Goal: Task Accomplishment & Management: Manage account settings

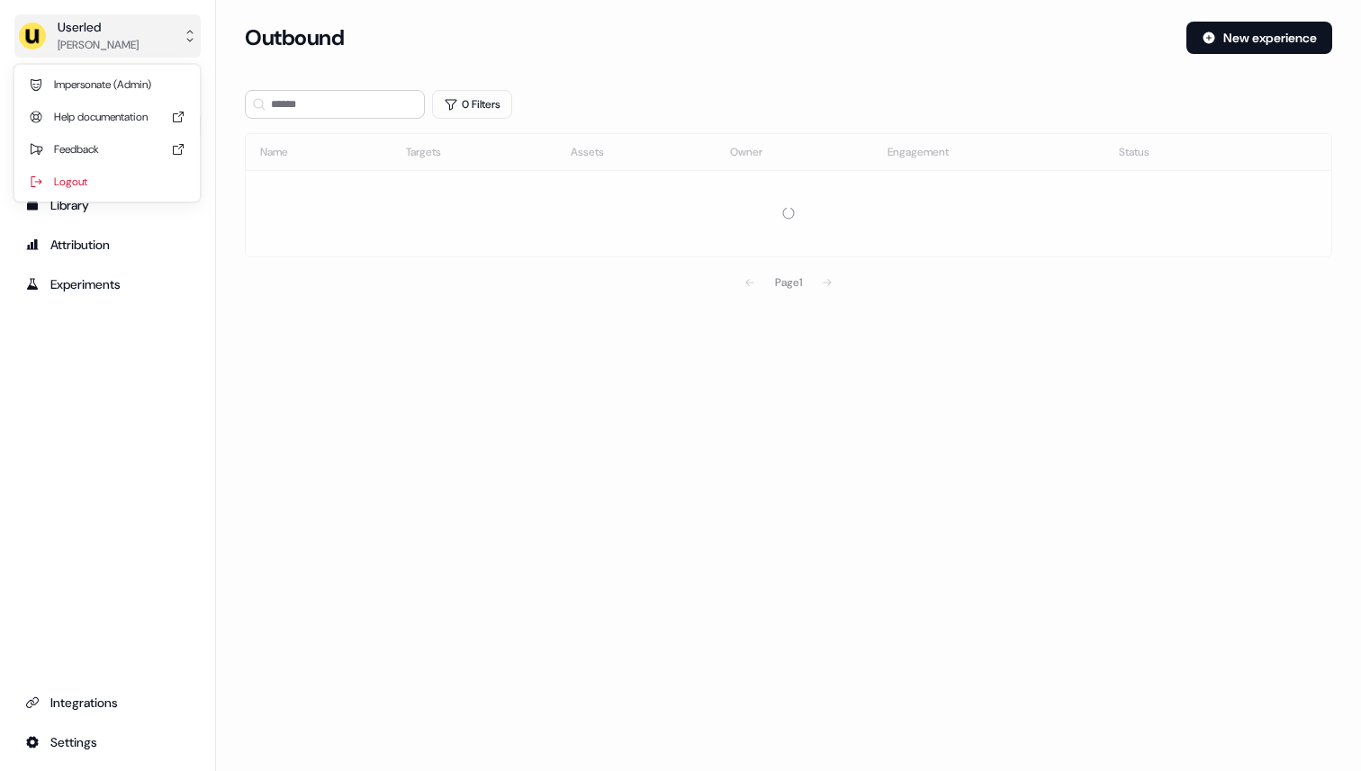
click at [145, 32] on button "Userled [PERSON_NAME]" at bounding box center [107, 35] width 186 height 43
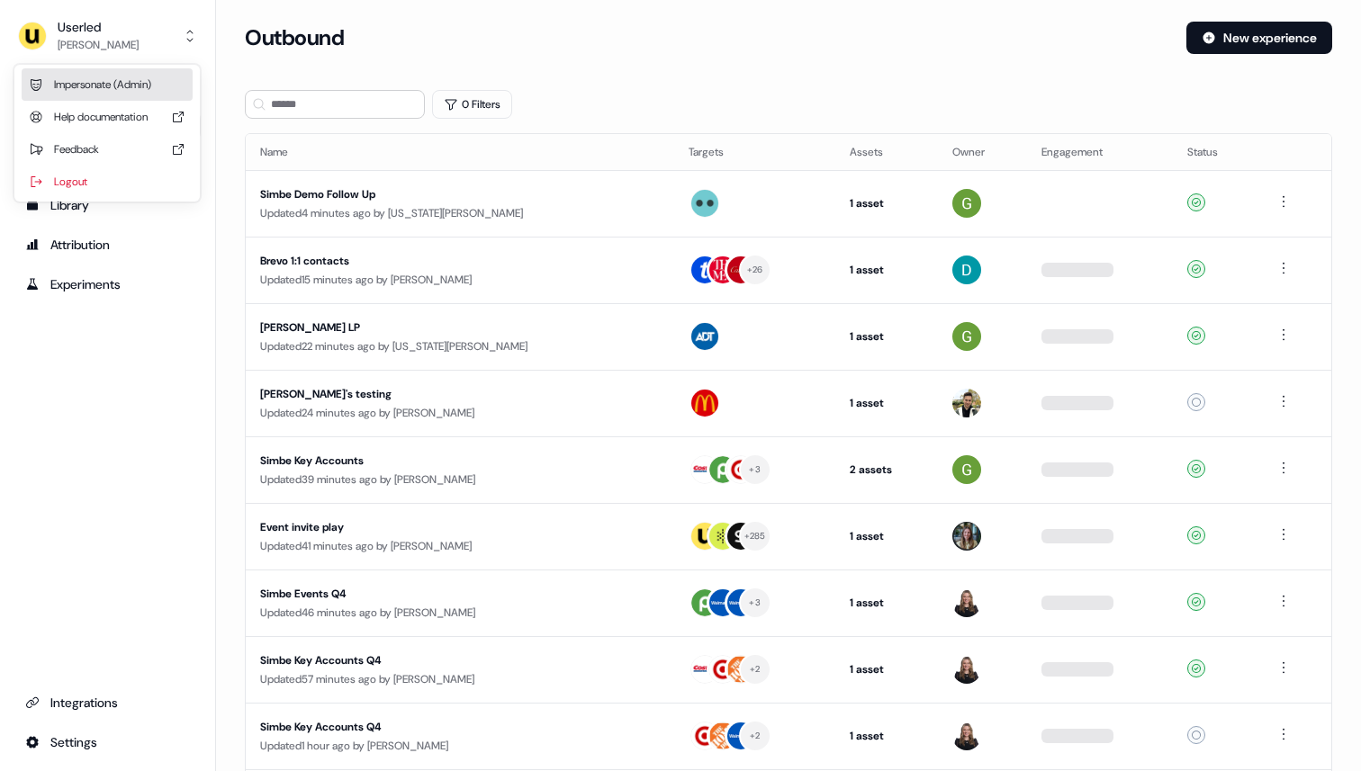
click at [144, 81] on div "Impersonate (Admin)" at bounding box center [107, 84] width 171 height 32
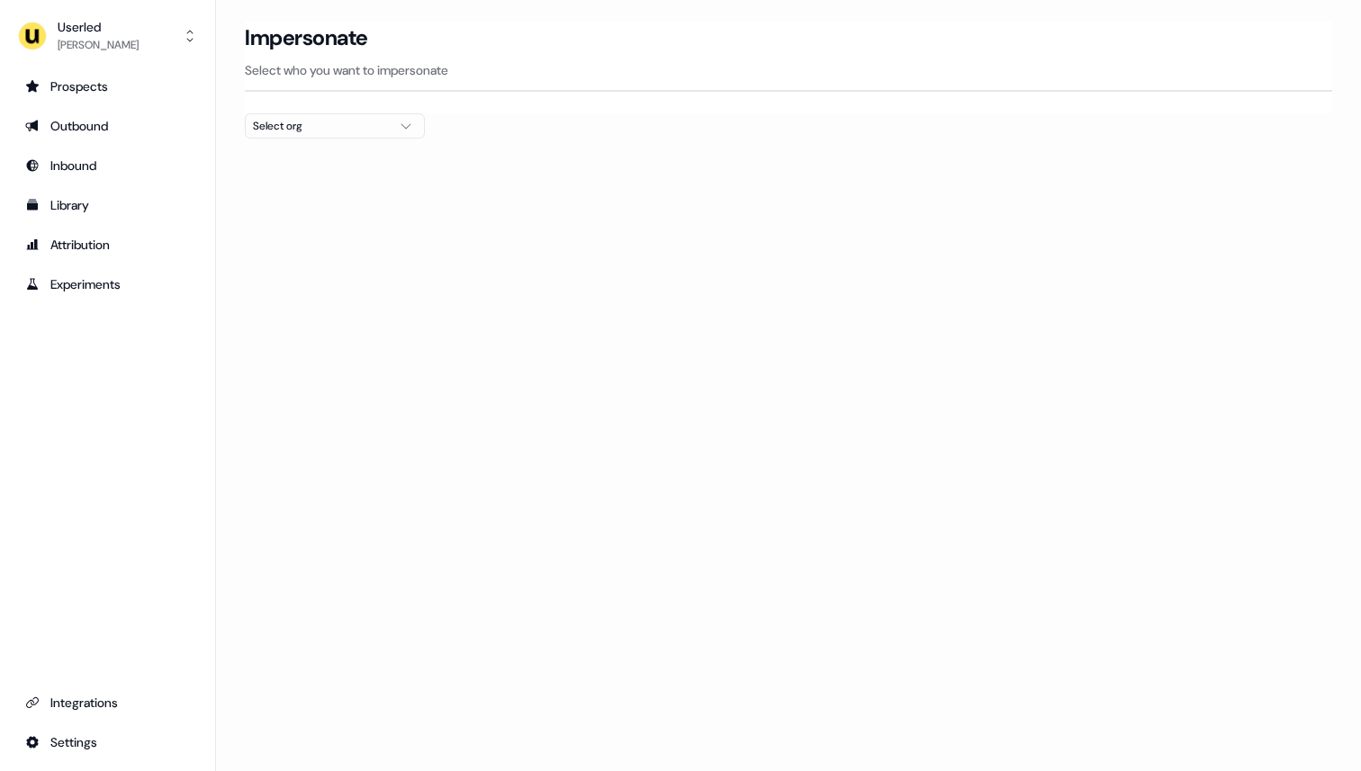
click at [331, 129] on div "Select org" at bounding box center [320, 126] width 135 height 18
type input "****"
click at [371, 191] on div "Intentsify" at bounding box center [335, 190] width 178 height 29
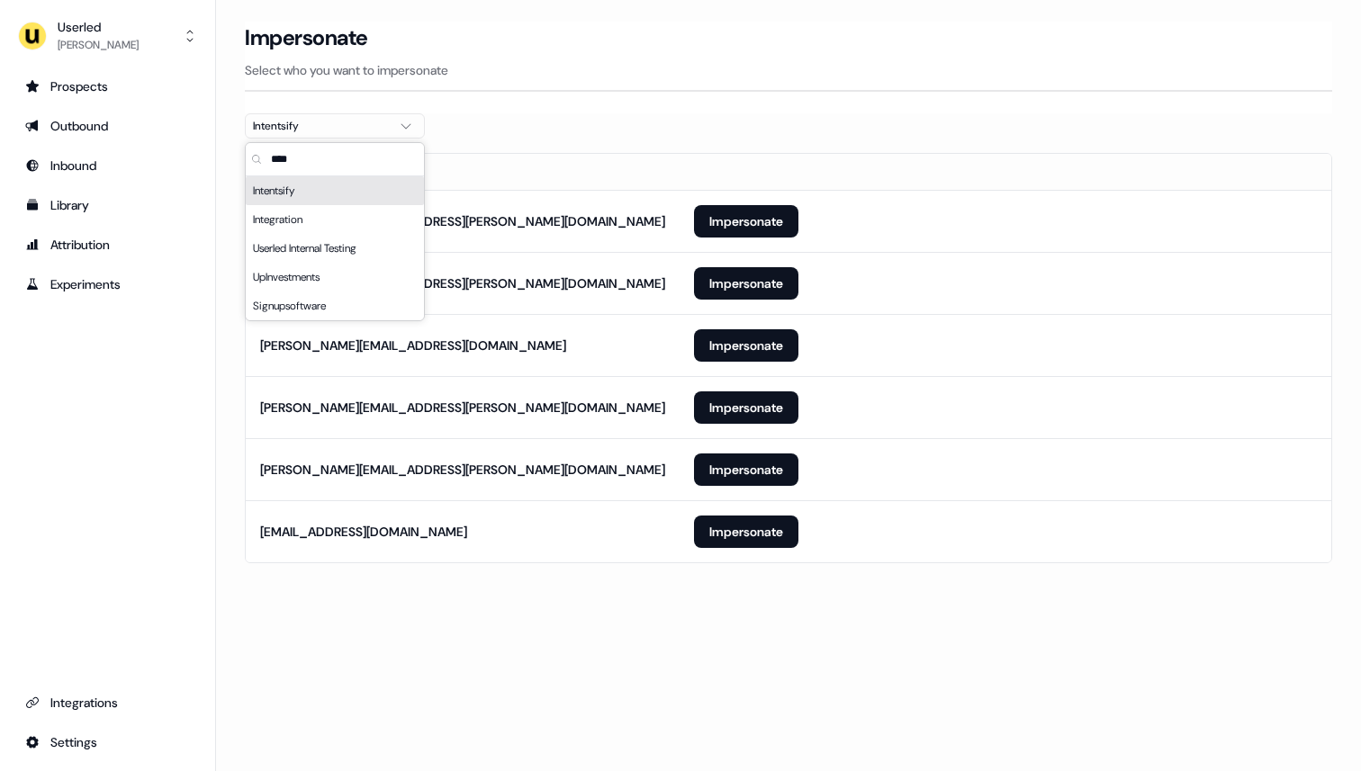
click at [691, 169] on th at bounding box center [1006, 172] width 652 height 36
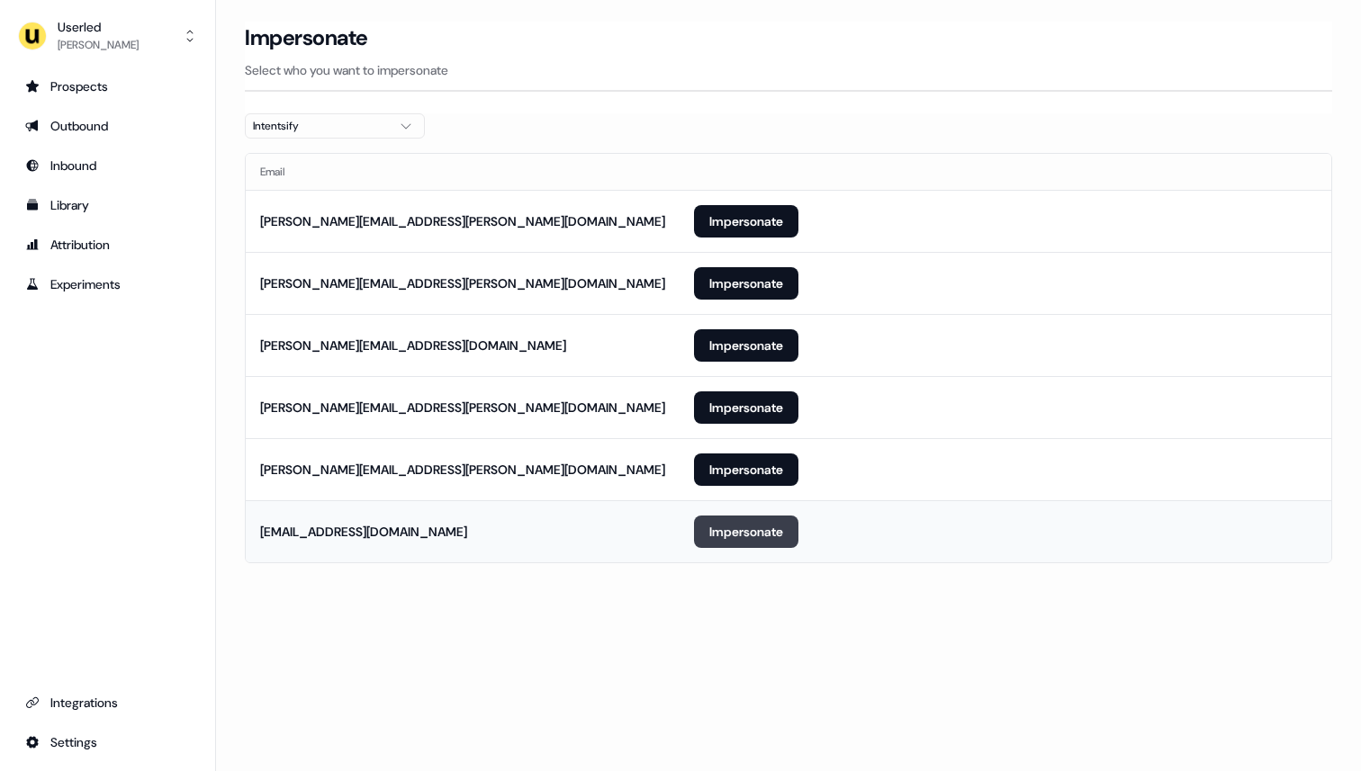
click at [745, 526] on button "Impersonate" at bounding box center [746, 532] width 104 height 32
